Goal: Task Accomplishment & Management: Complete application form

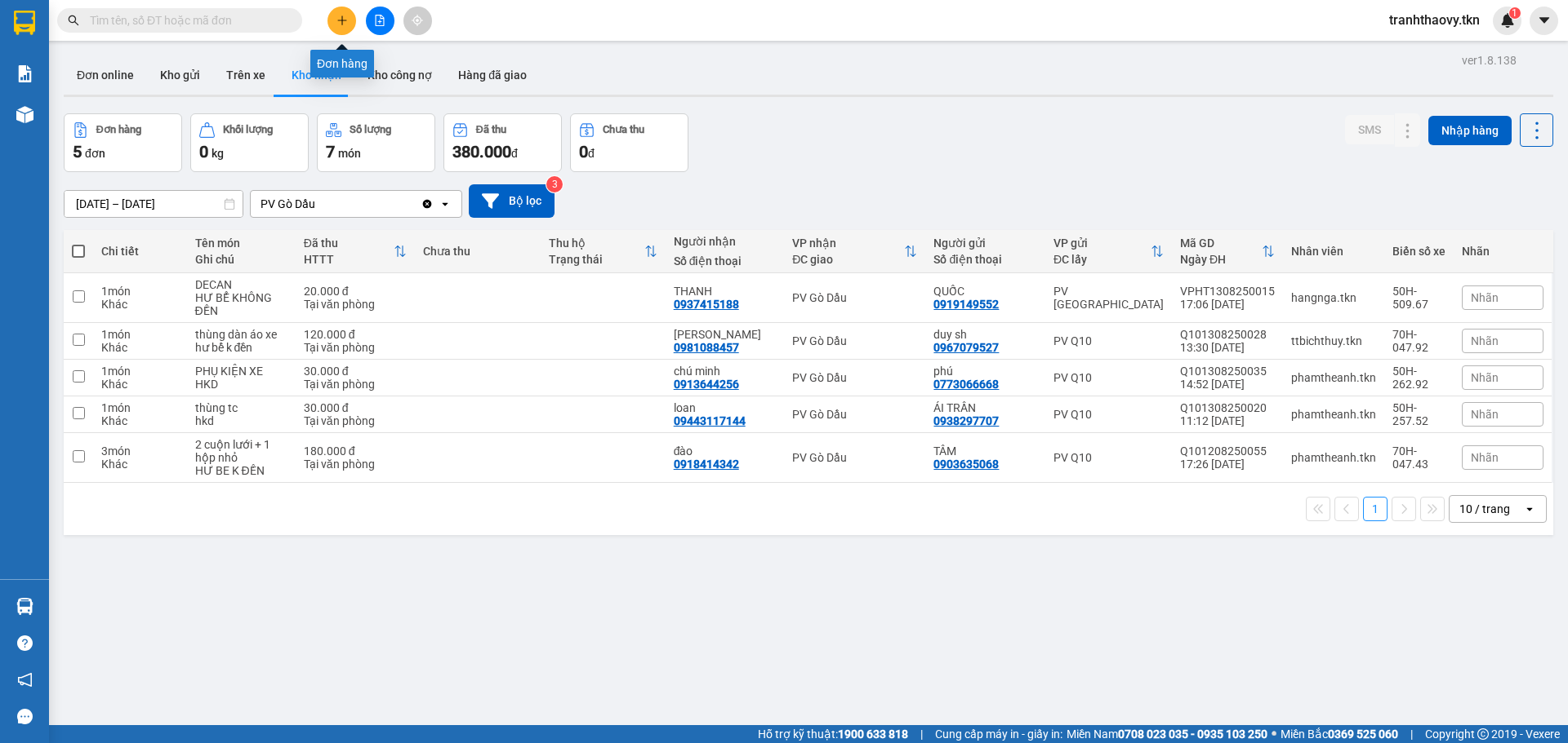
click at [334, 26] on button at bounding box center [342, 21] width 29 height 29
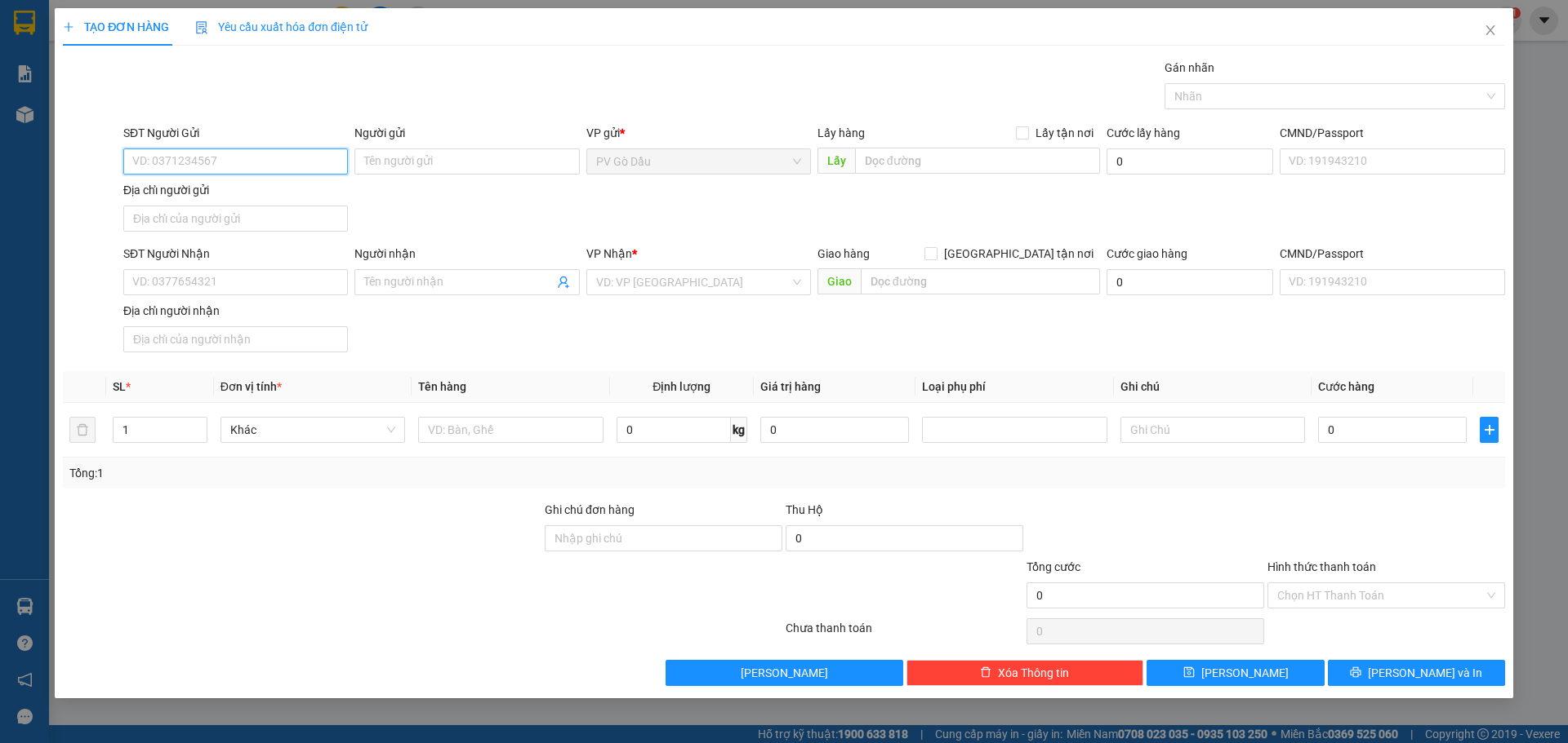
click at [286, 159] on input "SĐT Người Gửi" at bounding box center [236, 161] width 224 height 26
click at [292, 157] on input "SĐT Người Gửi" at bounding box center [236, 161] width 224 height 26
type input "0918623563"
click at [230, 189] on div "0918623563 - HÒA EM" at bounding box center [236, 194] width 205 height 18
type input "HÒA EM"
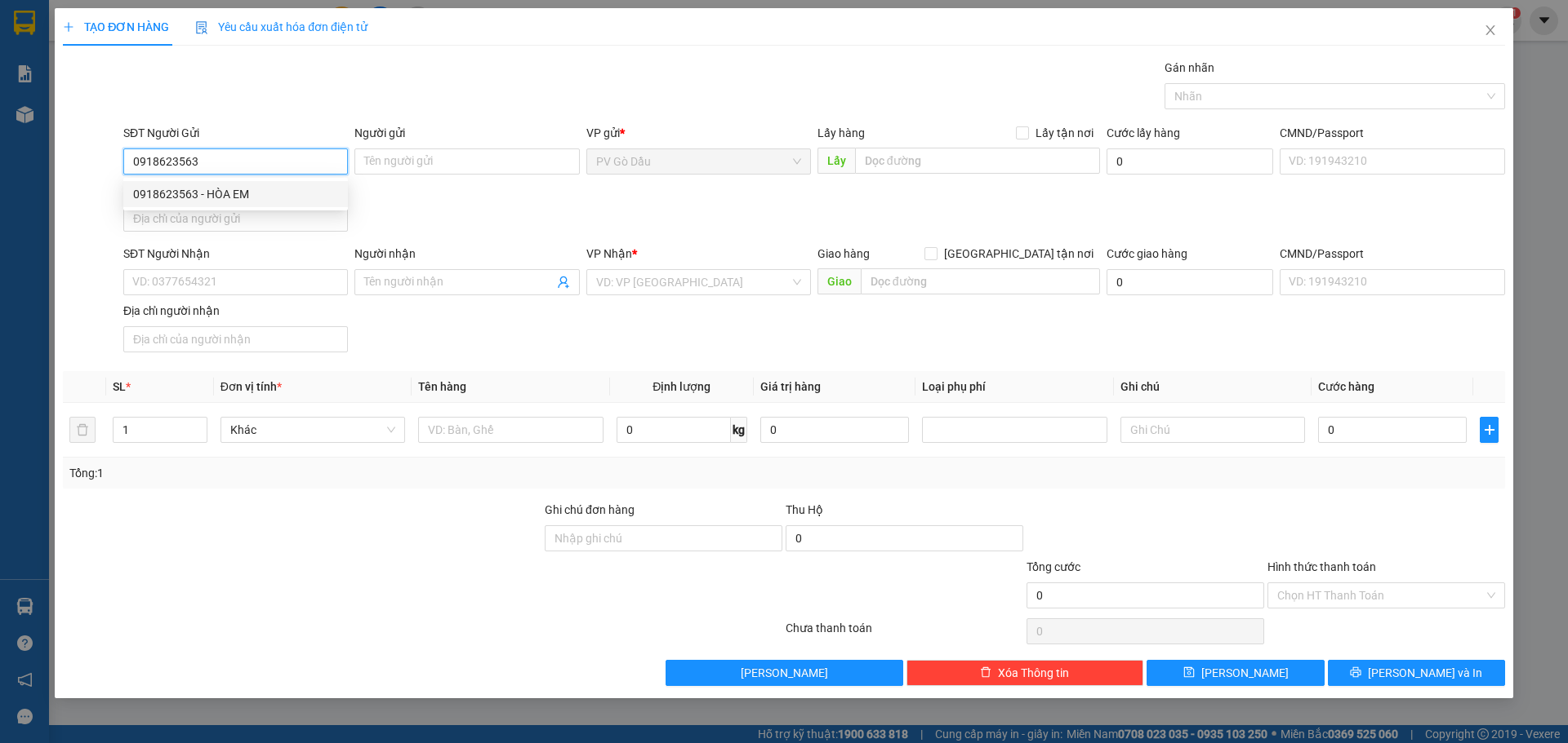
type input "0974485518"
type input "HỒNG"
type input "20.000"
drag, startPoint x: 621, startPoint y: 281, endPoint x: 570, endPoint y: 275, distance: 51.4
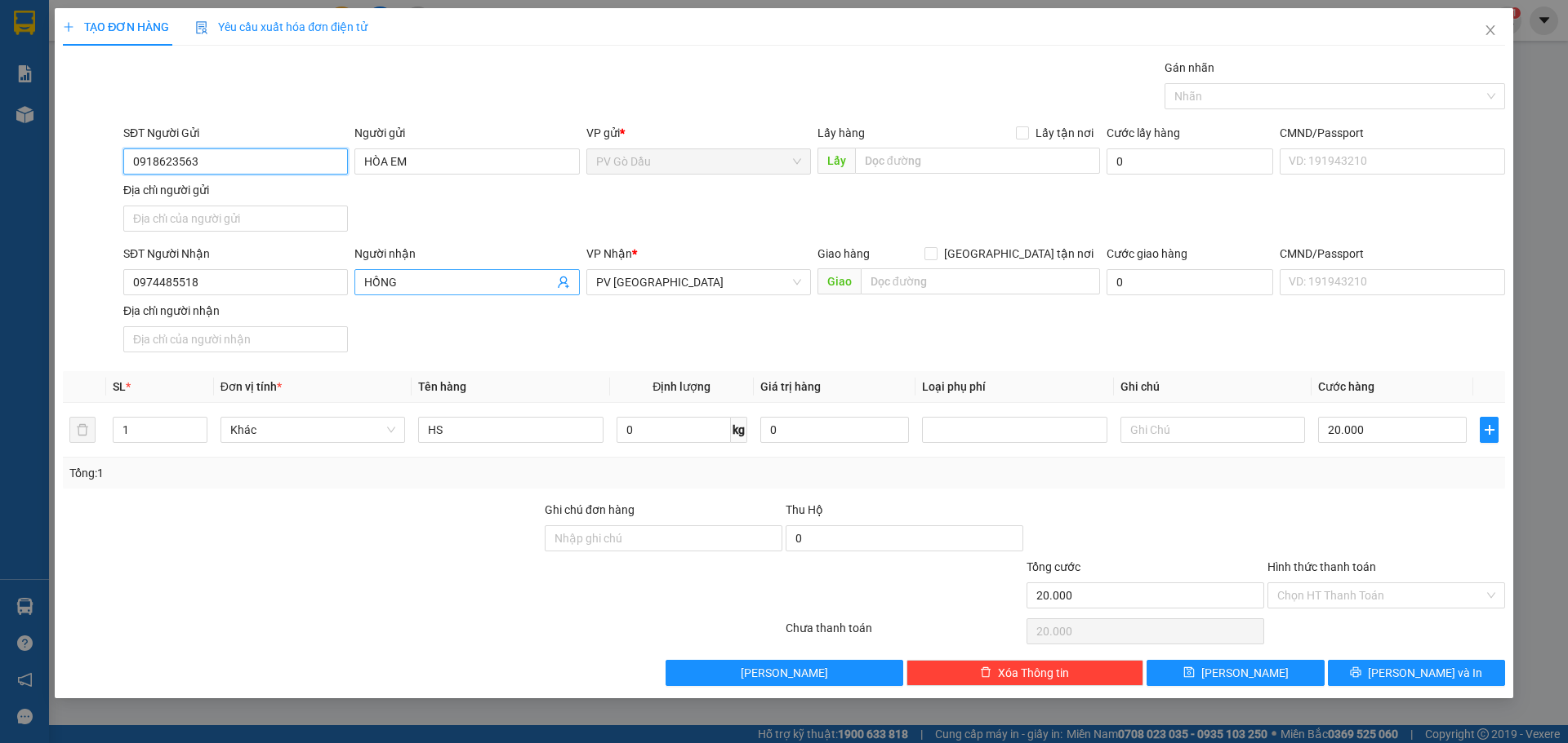
click at [570, 275] on div "SĐT Người Nhận 0974485518 Người nhận HỒNG VP Nhận * PV [GEOGRAPHIC_DATA] hàng […" at bounding box center [814, 301] width 1388 height 114
click at [680, 270] on div "PV [GEOGRAPHIC_DATA]" at bounding box center [698, 282] width 224 height 26
type input "0918623563"
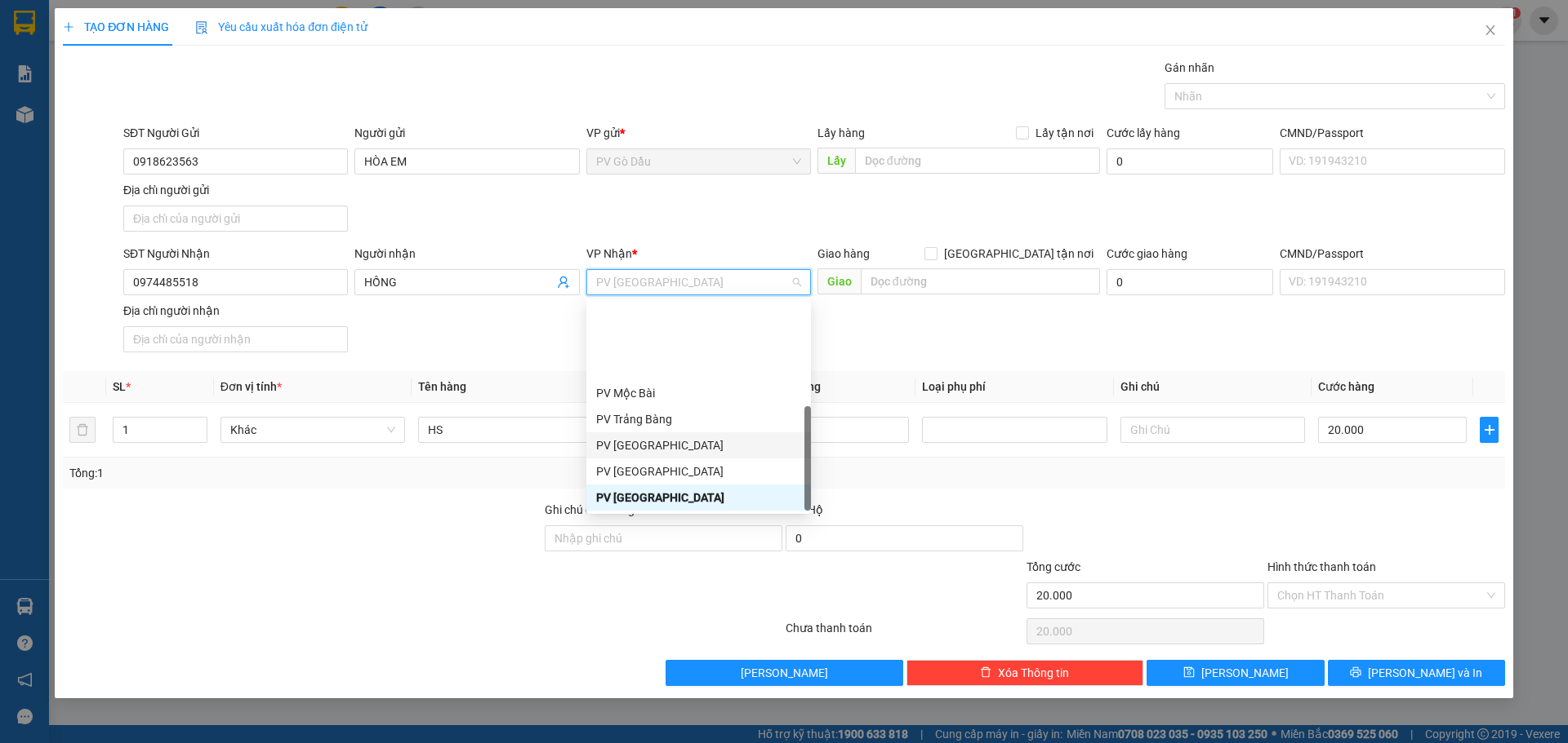
scroll to position [104, 0]
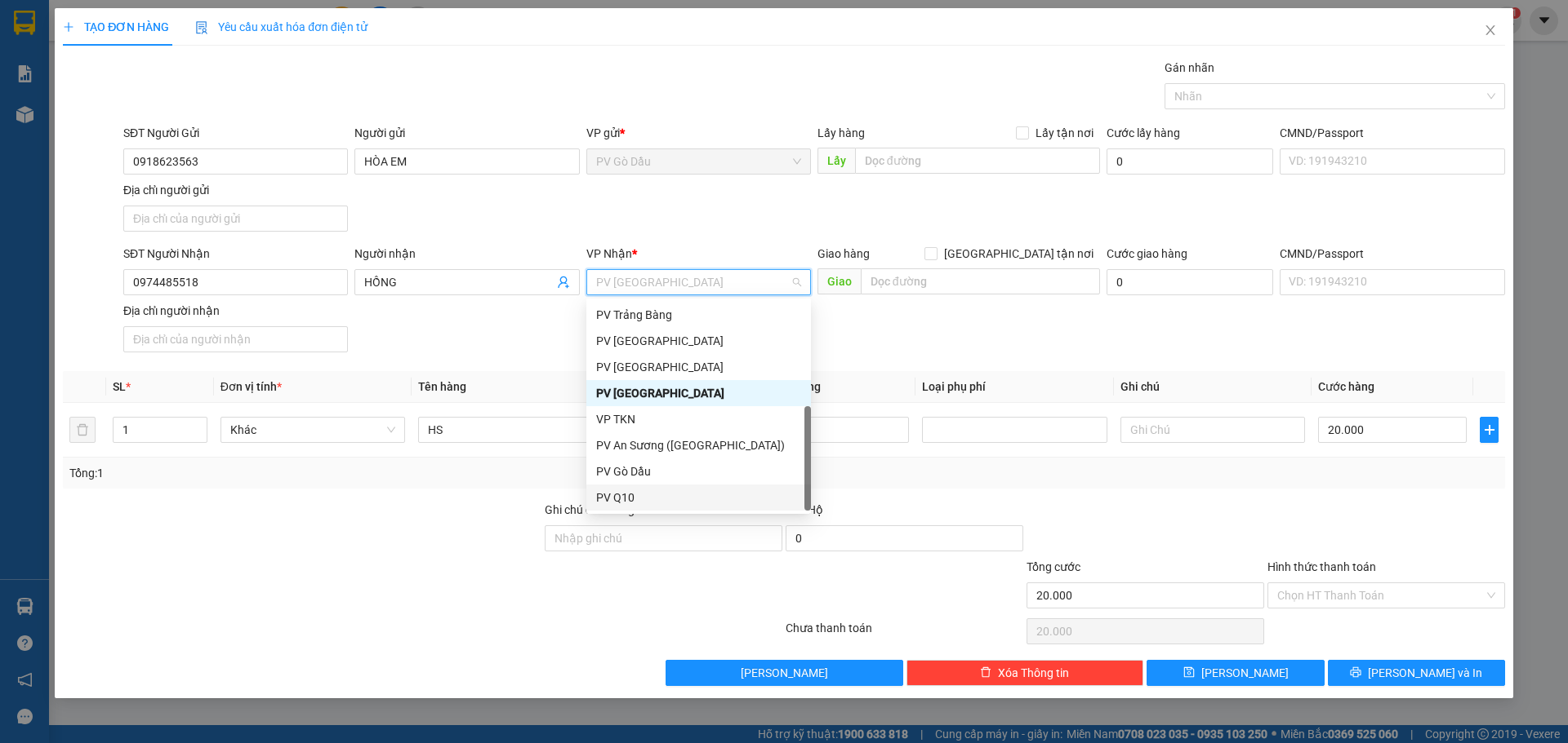
drag, startPoint x: 650, startPoint y: 497, endPoint x: 649, endPoint y: 472, distance: 25.0
click at [649, 498] on div "PV Q10" at bounding box center [699, 498] width 205 height 18
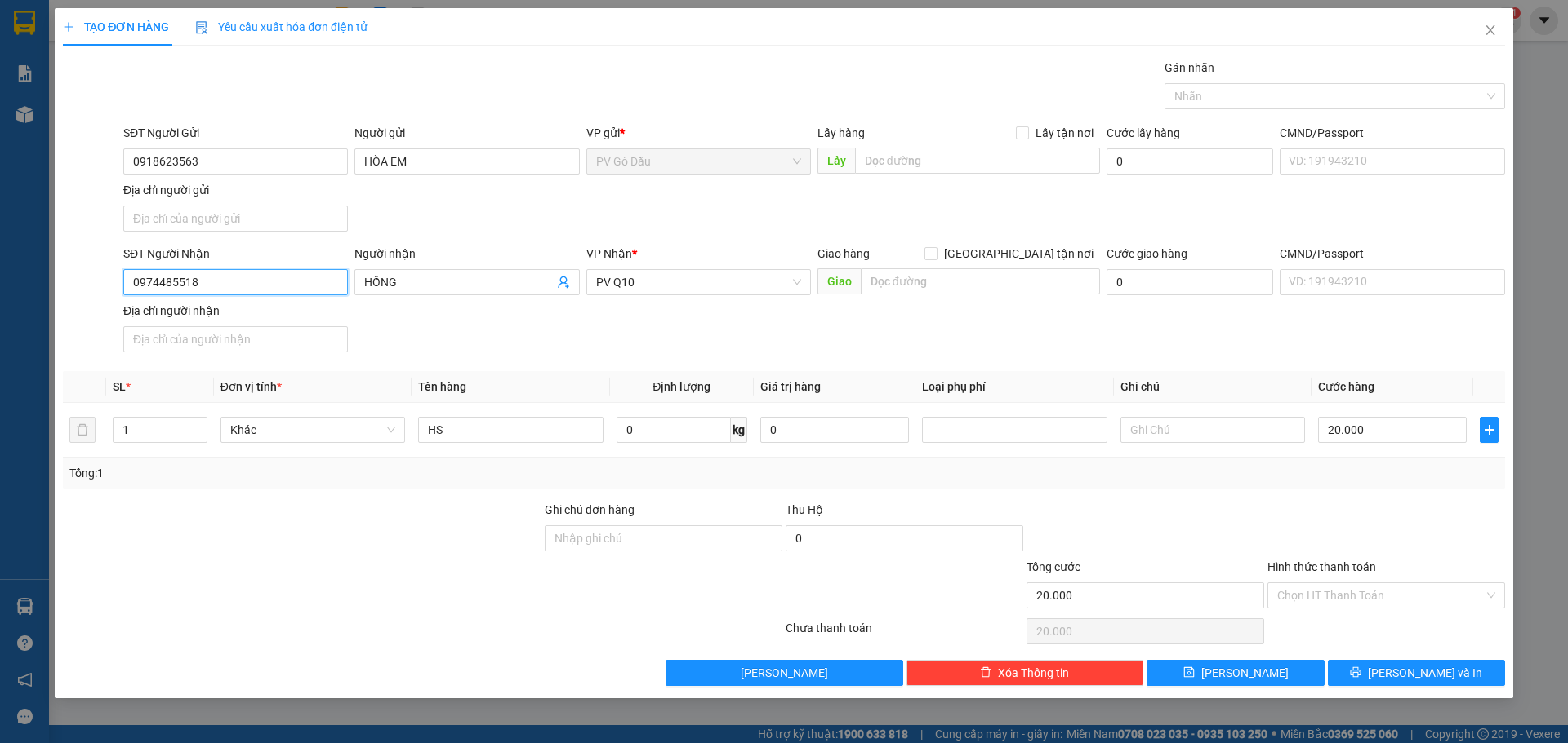
click at [247, 288] on input "0974485518" at bounding box center [236, 282] width 224 height 26
type input "0399342492"
click at [242, 320] on div "0399342492 - TRÀ" at bounding box center [236, 315] width 205 height 18
type input "TRÀ"
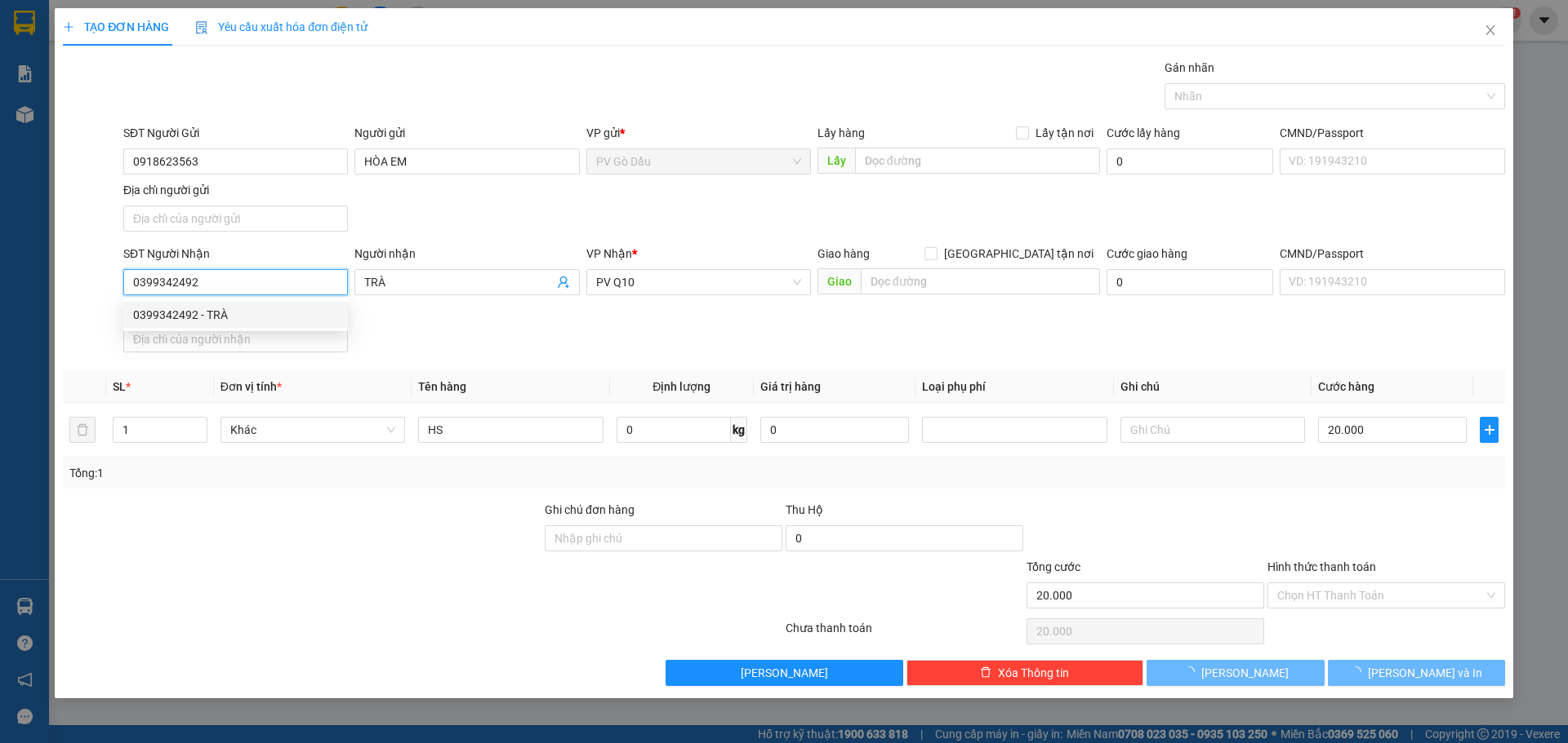
type input "30.000"
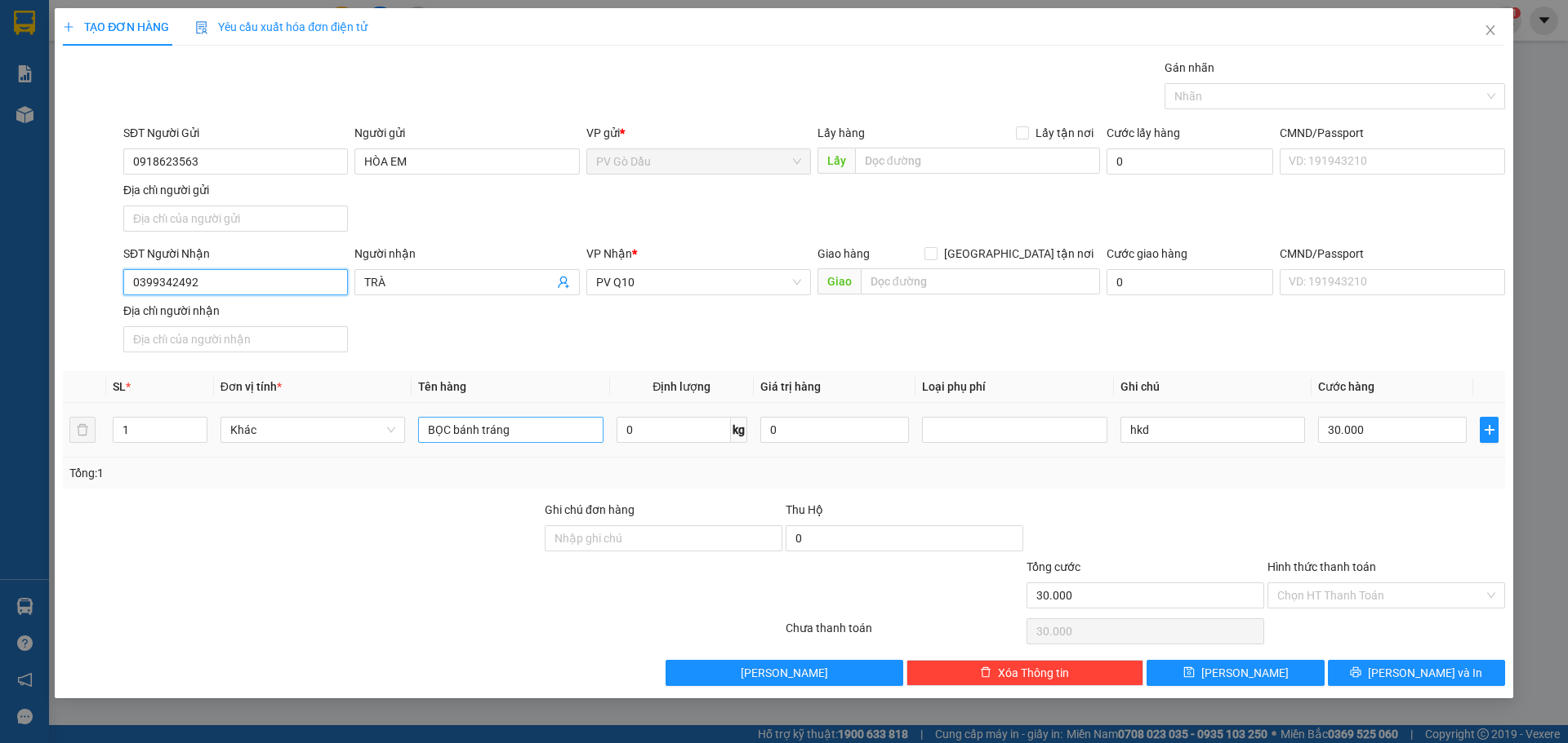
type input "0399342492"
drag, startPoint x: 551, startPoint y: 438, endPoint x: 370, endPoint y: 417, distance: 182.2
click at [370, 417] on tr "1 Khác BỌC bánh tráng 0 kg 0 hkd 30.000" at bounding box center [784, 430] width 1442 height 55
click at [484, 429] on input "text" at bounding box center [509, 430] width 185 height 26
type input "hs"
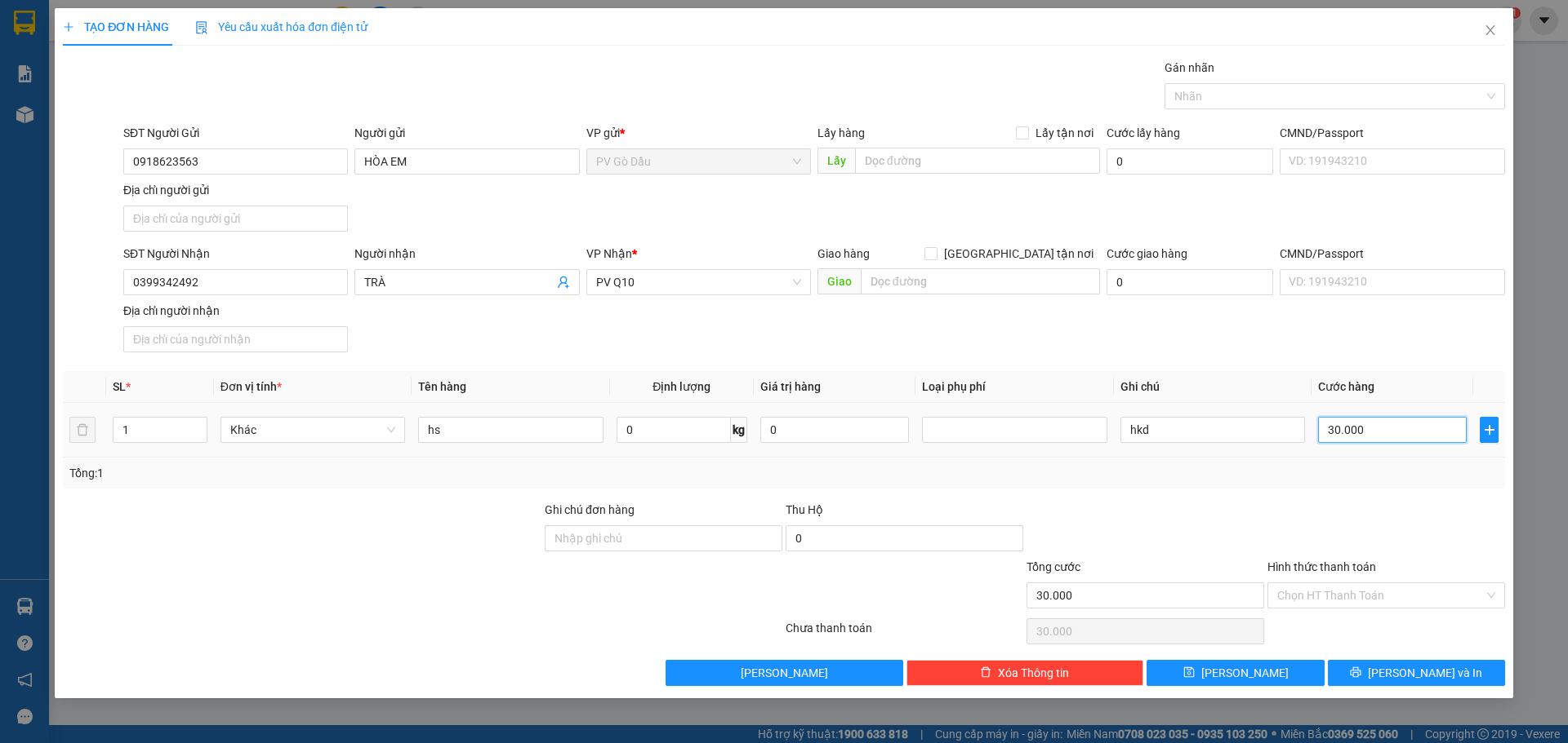
click at [1400, 432] on input "30.000" at bounding box center [1392, 430] width 149 height 26
click at [1392, 596] on input "Hình thức thanh toán" at bounding box center [1380, 595] width 207 height 24
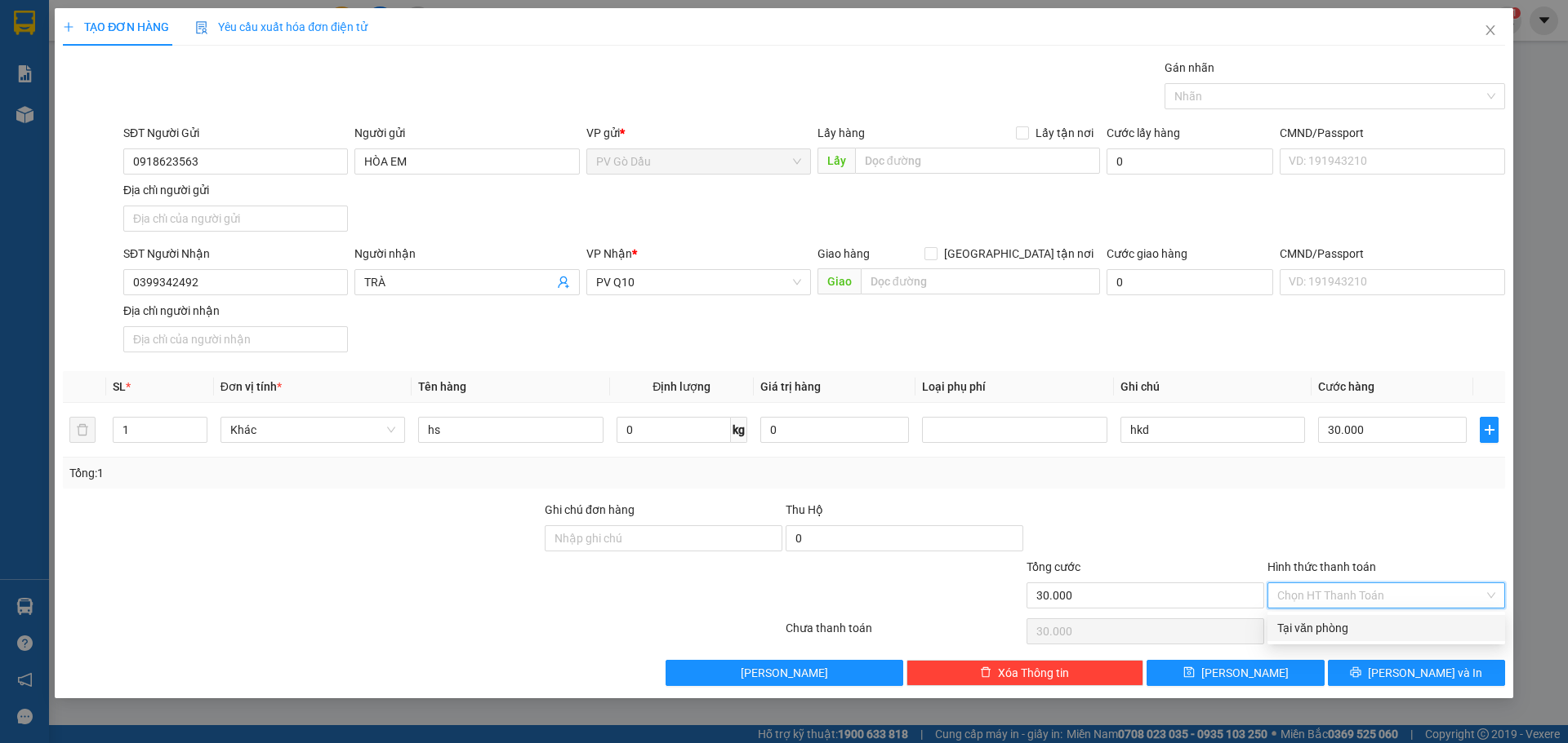
click at [1369, 626] on div "Tại văn phòng" at bounding box center [1386, 628] width 218 height 18
type input "0"
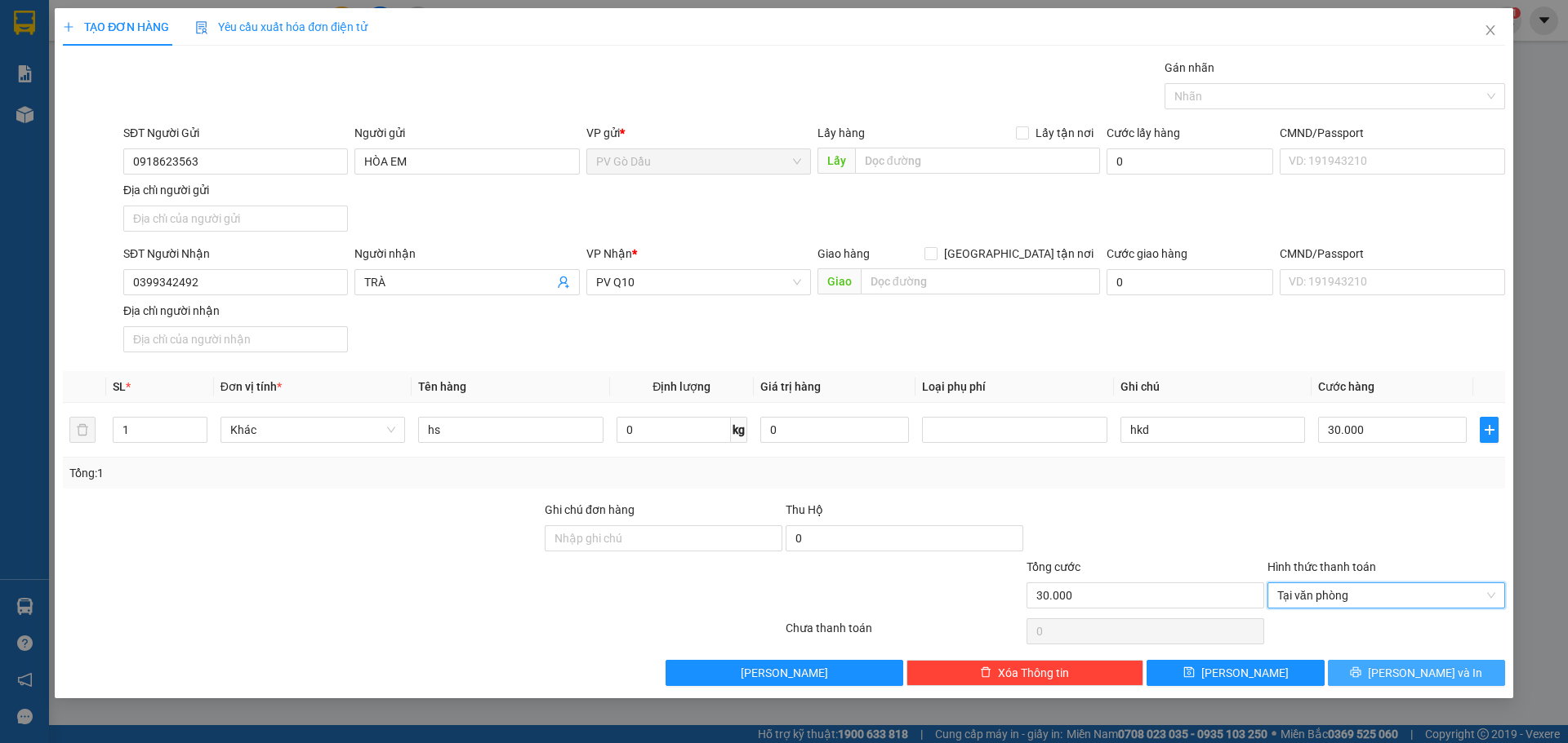
click at [1378, 665] on button "[PERSON_NAME] và In" at bounding box center [1415, 672] width 177 height 26
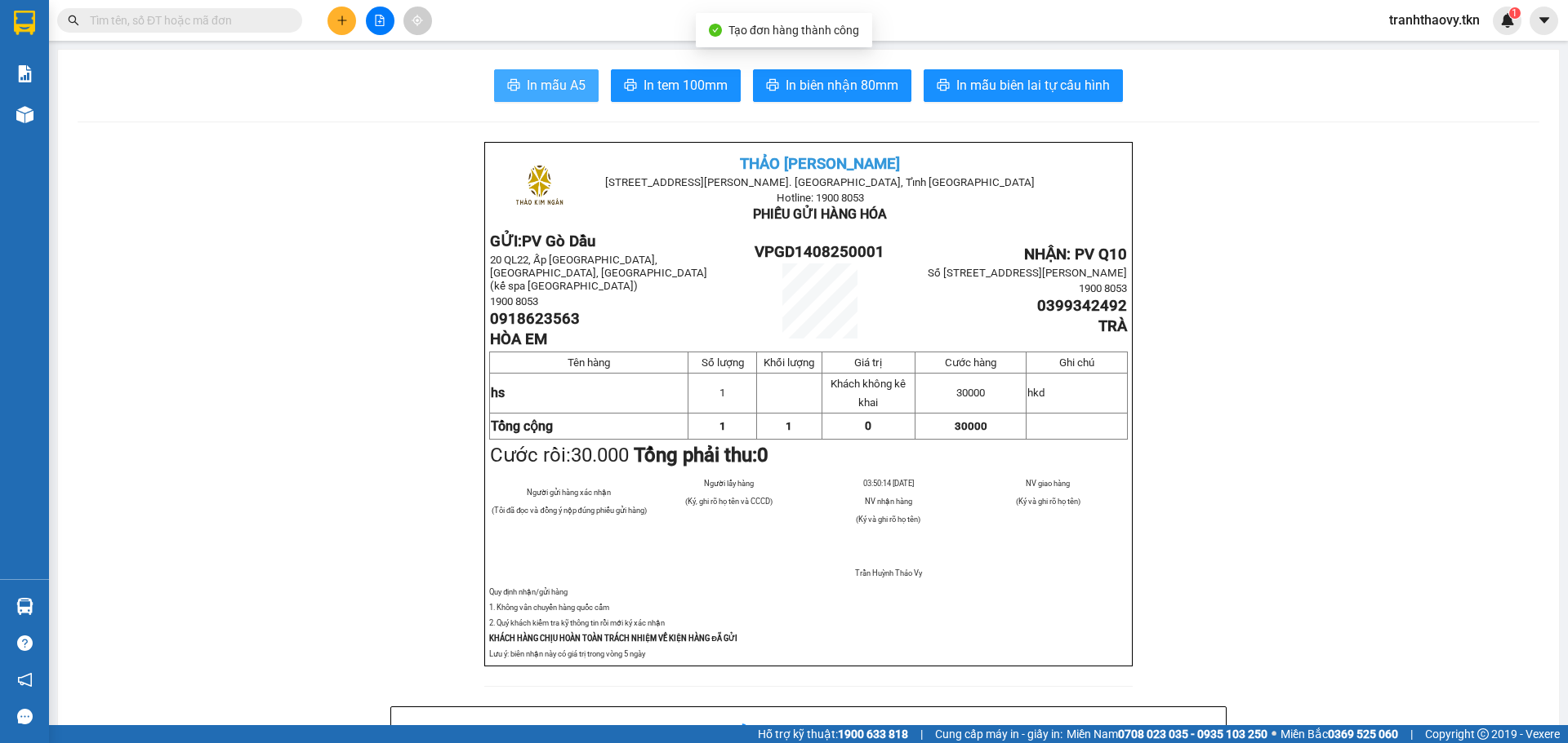
click at [570, 84] on span "In mẫu A5" at bounding box center [556, 85] width 59 height 20
